Goal: Information Seeking & Learning: Learn about a topic

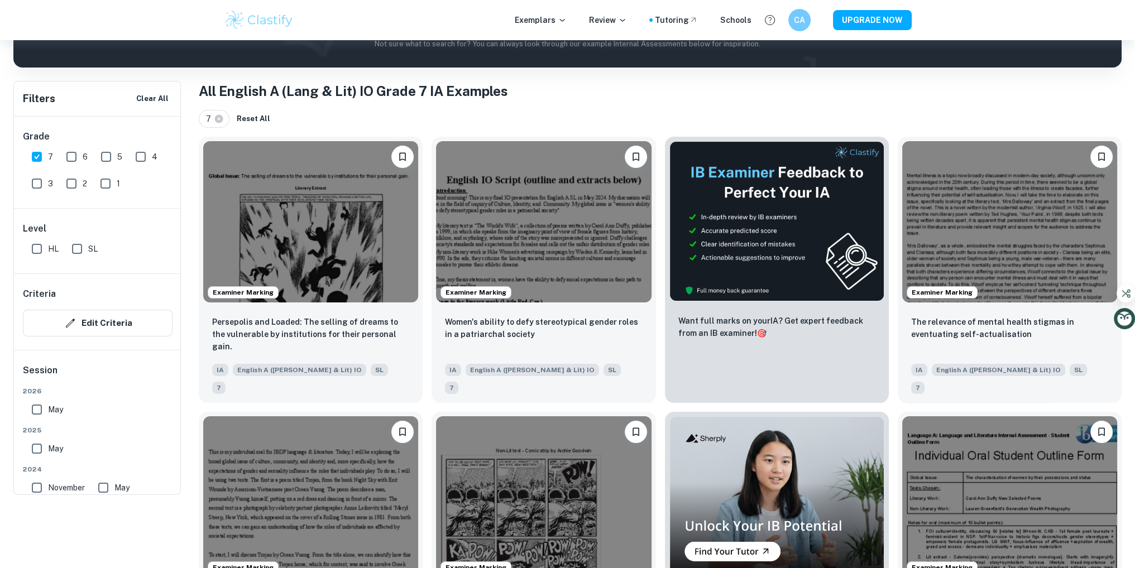
scroll to position [186, 0]
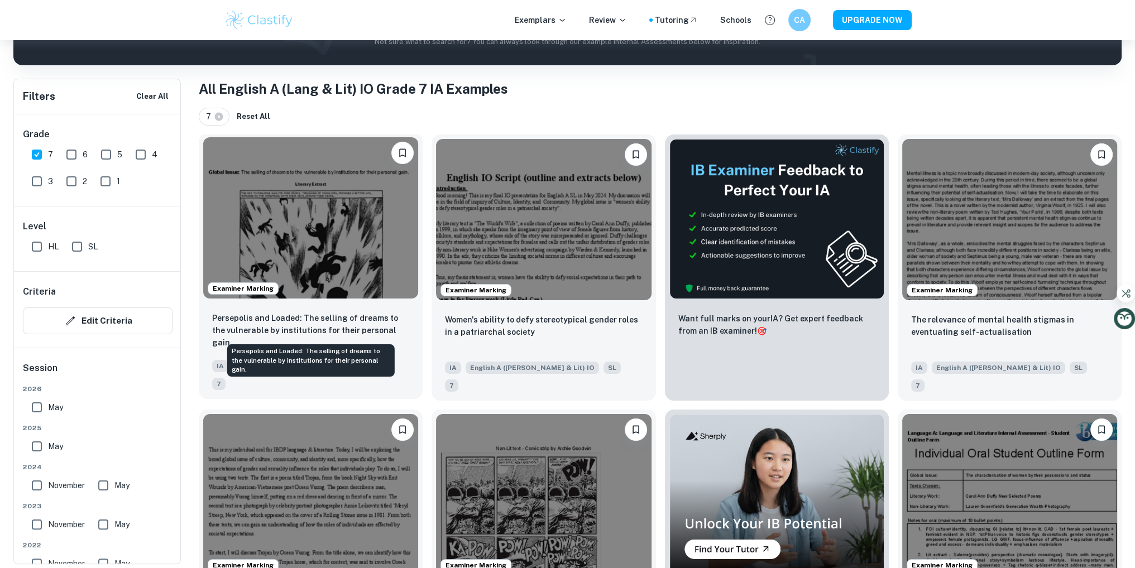
click at [311, 312] on p "Persepolis and Loaded: The selling of dreams to the vulnerable by institutions …" at bounding box center [310, 330] width 197 height 37
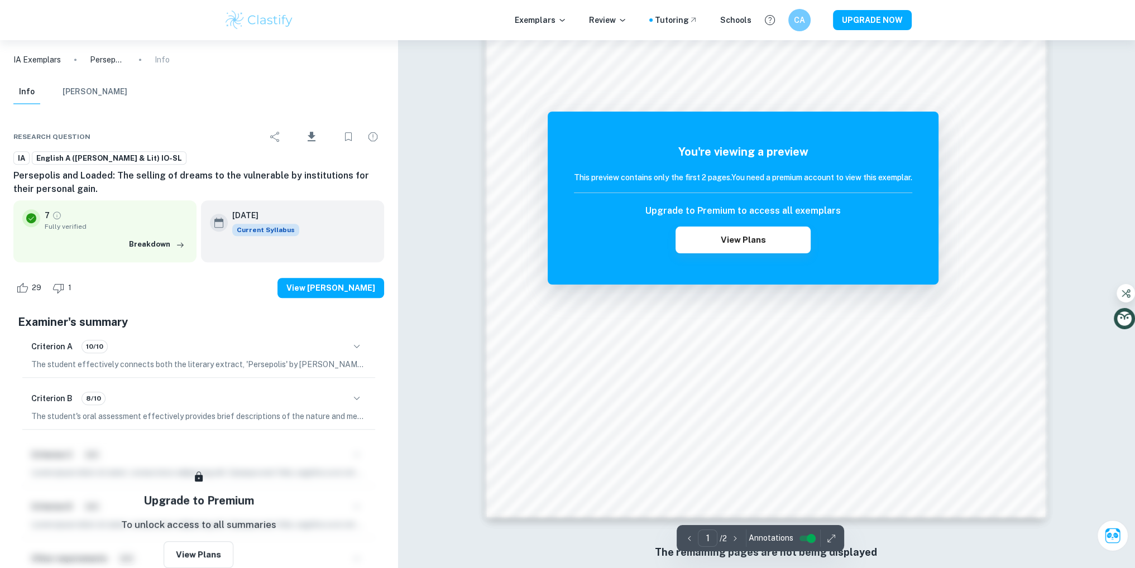
scroll to position [1145, 0]
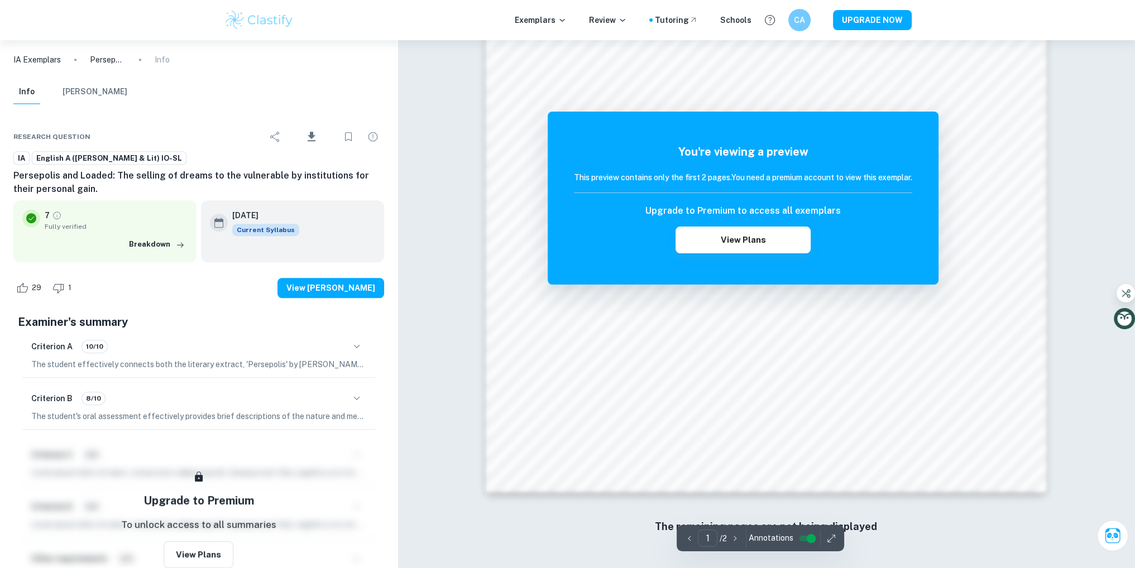
click at [206, 337] on div "Criterion A 10/10" at bounding box center [198, 346] width 335 height 19
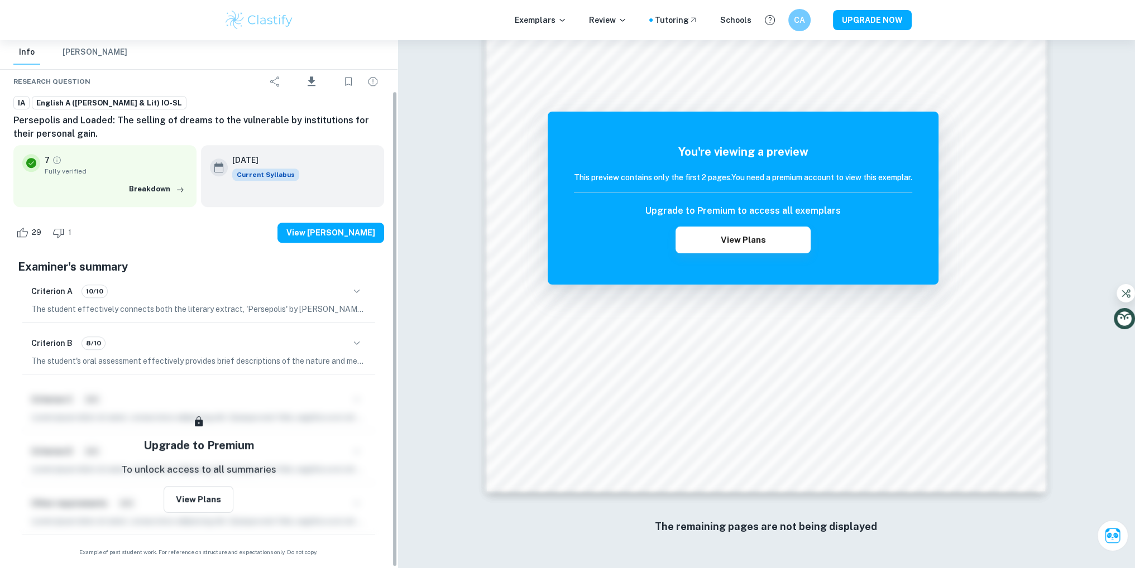
scroll to position [56, 0]
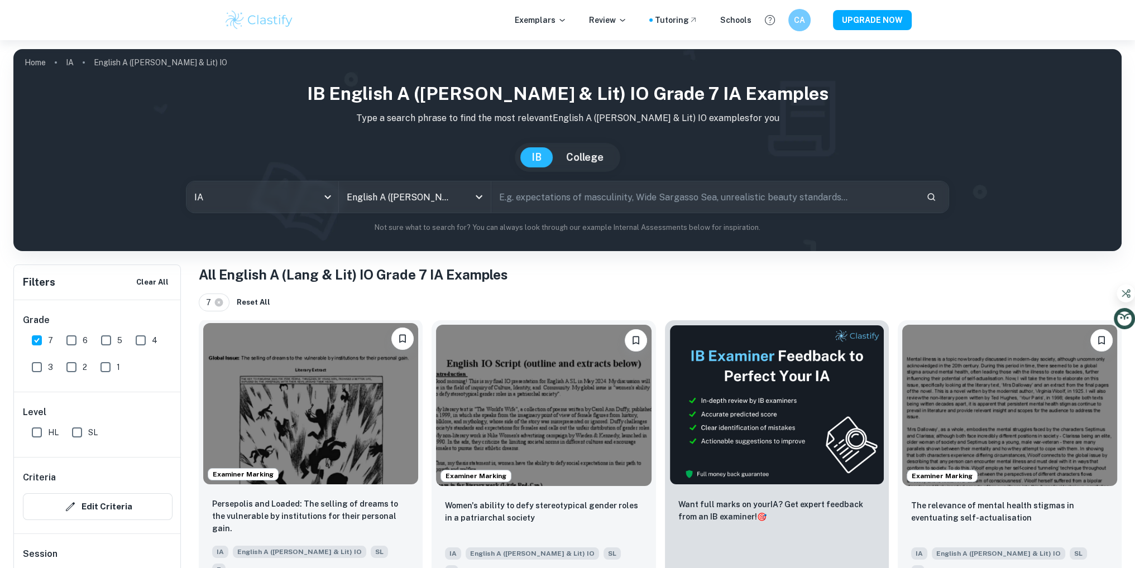
scroll to position [223, 0]
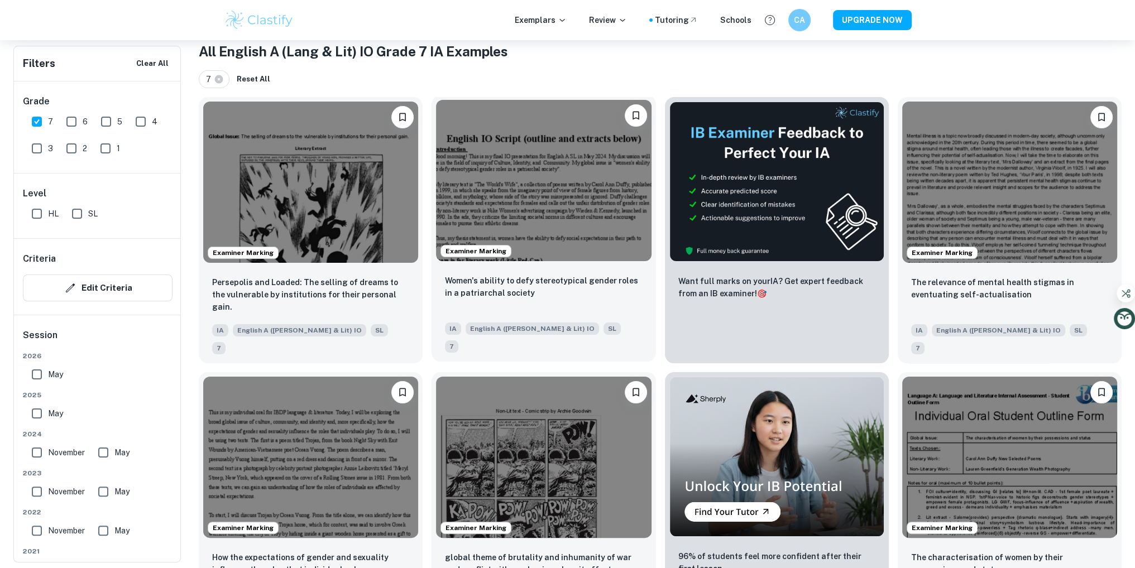
click at [525, 261] on div "Examiner Marking" at bounding box center [543, 180] width 224 height 170
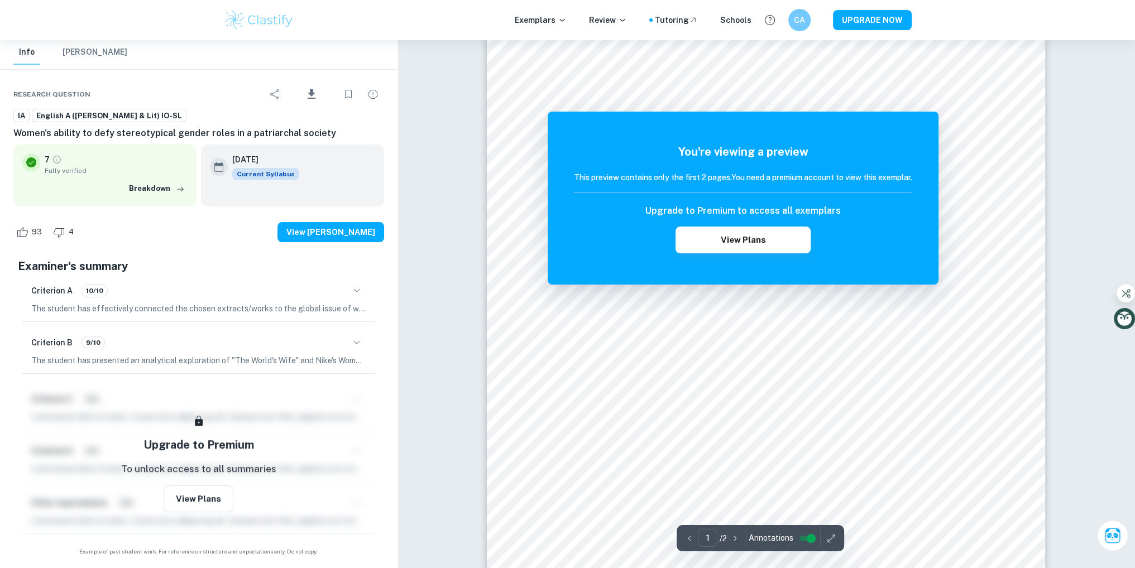
scroll to position [74, 0]
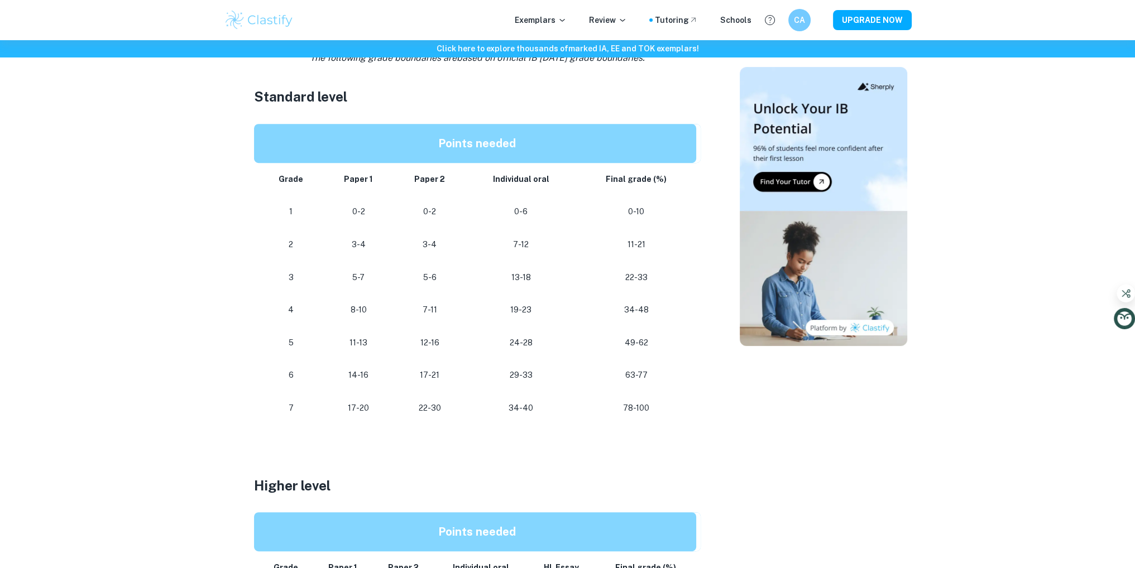
scroll to position [632, 0]
